Goal: Find contact information: Find contact information

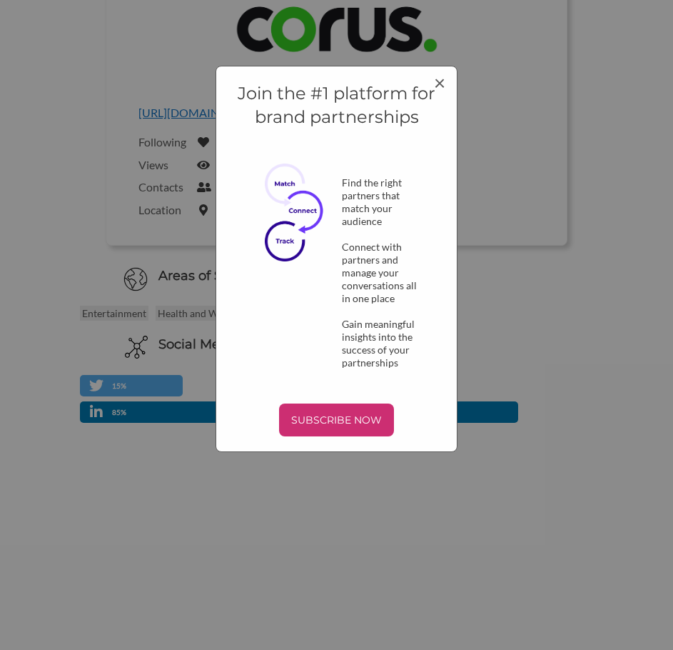
click at [449, 91] on div "Join the #1 platform for brand partnerships Find the right partners that match …" at bounding box center [337, 259] width 242 height 386
click at [436, 91] on span "×" at bounding box center [439, 82] width 11 height 24
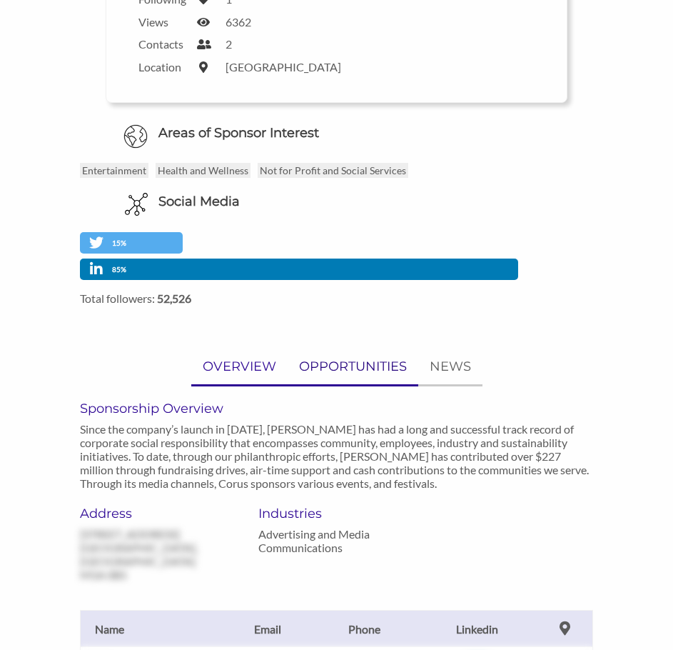
scroll to position [500, 0]
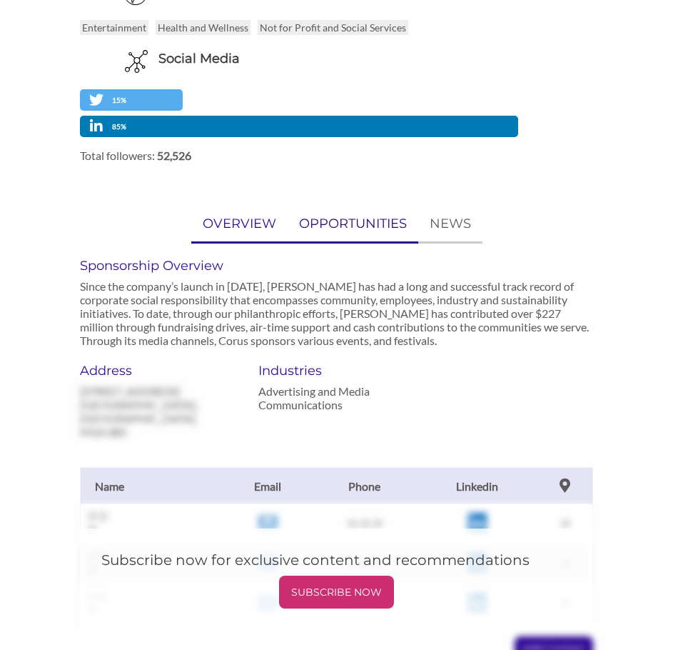
click at [361, 219] on p "OPPORTUNITIES" at bounding box center [353, 224] width 108 height 21
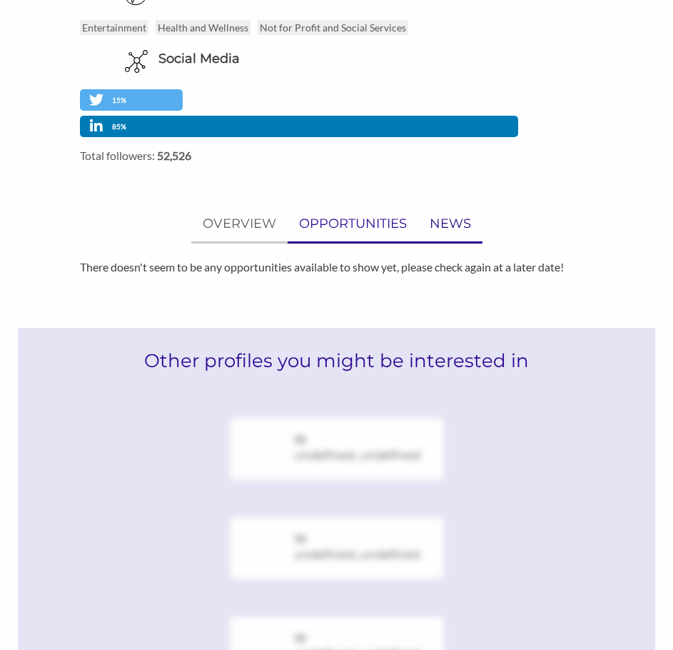
click at [439, 229] on p "NEWS" at bounding box center [450, 224] width 41 height 21
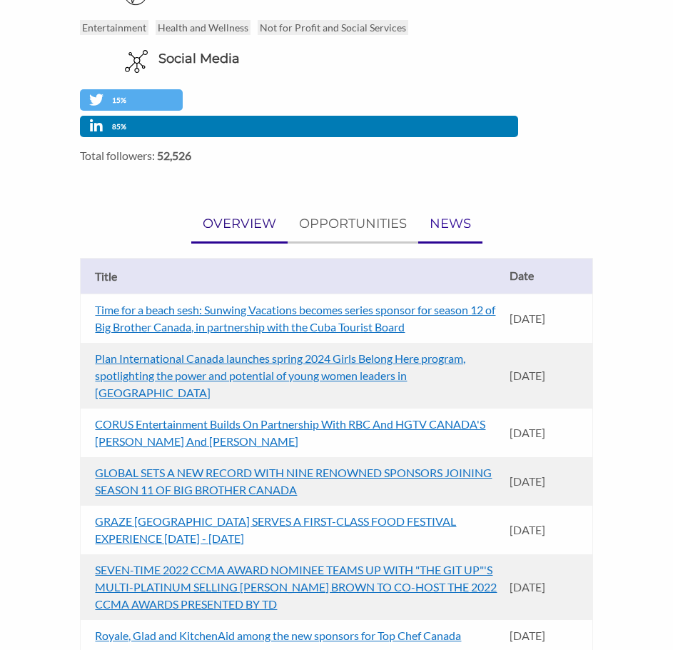
click at [224, 222] on p "OVERVIEW" at bounding box center [240, 224] width 74 height 21
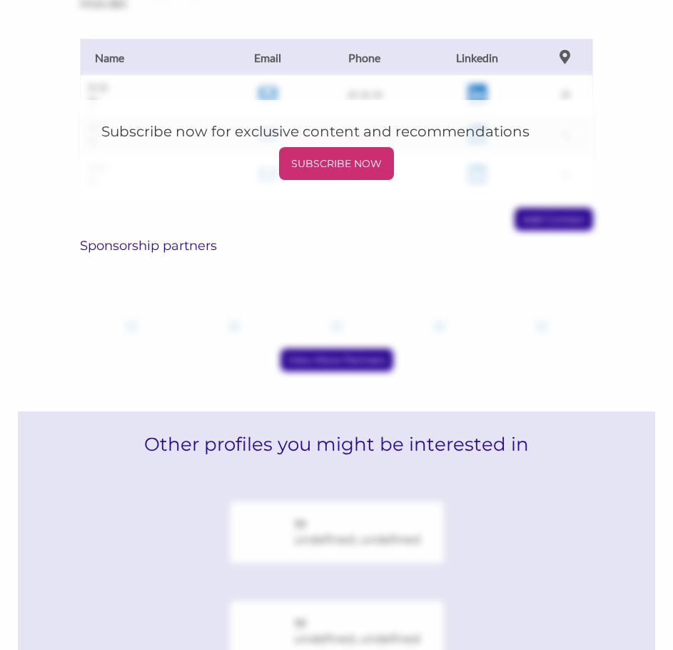
scroll to position [1342, 0]
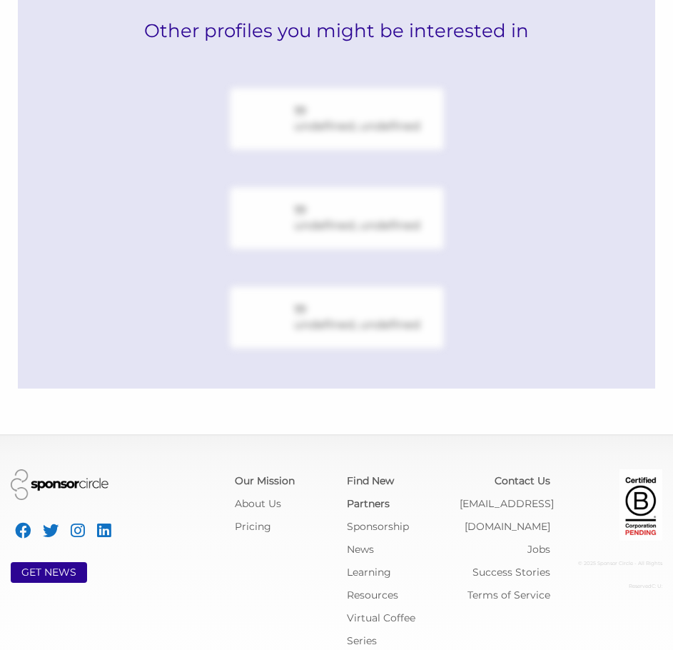
drag, startPoint x: 330, startPoint y: 511, endPoint x: 279, endPoint y: 534, distance: 55.6
drag, startPoint x: 279, startPoint y: 534, endPoint x: 261, endPoint y: 568, distance: 39.0
click at [261, 568] on div "GET NEWS Our Mission About Us Pricing Find New Partners Sponsorship News Learni…" at bounding box center [336, 560] width 673 height 183
click at [547, 497] on link "[EMAIL_ADDRESS][DOMAIN_NAME]" at bounding box center [507, 515] width 94 height 36
click at [460, 497] on link "[EMAIL_ADDRESS][DOMAIN_NAME]" at bounding box center [507, 515] width 94 height 36
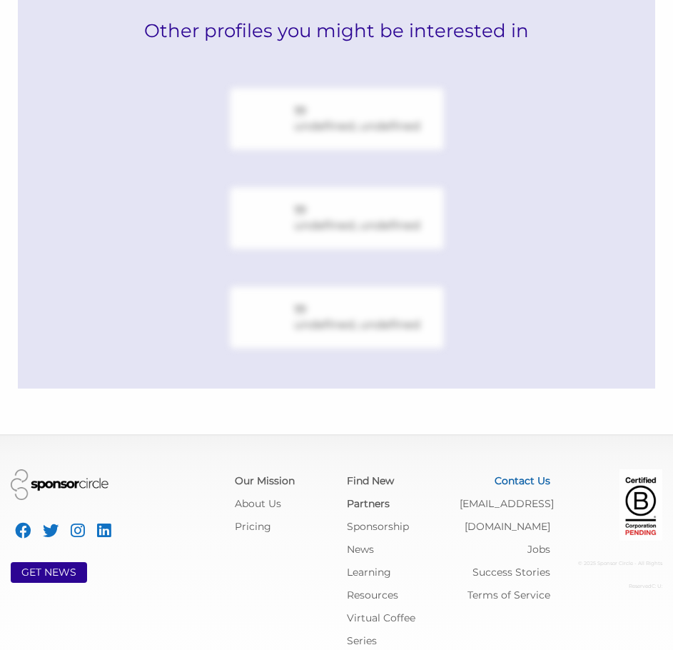
click at [534, 474] on link "Contact Us" at bounding box center [523, 480] width 56 height 13
